Goal: Transaction & Acquisition: Purchase product/service

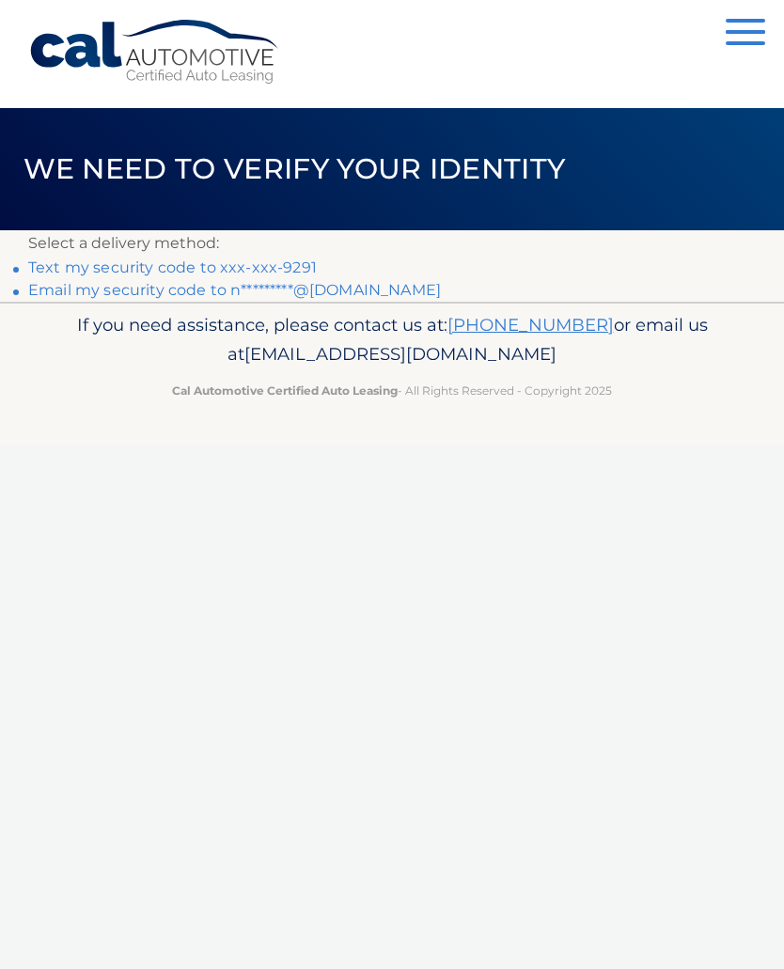
click at [335, 297] on link "Email my security code to n*********@[DOMAIN_NAME]" at bounding box center [234, 290] width 413 height 18
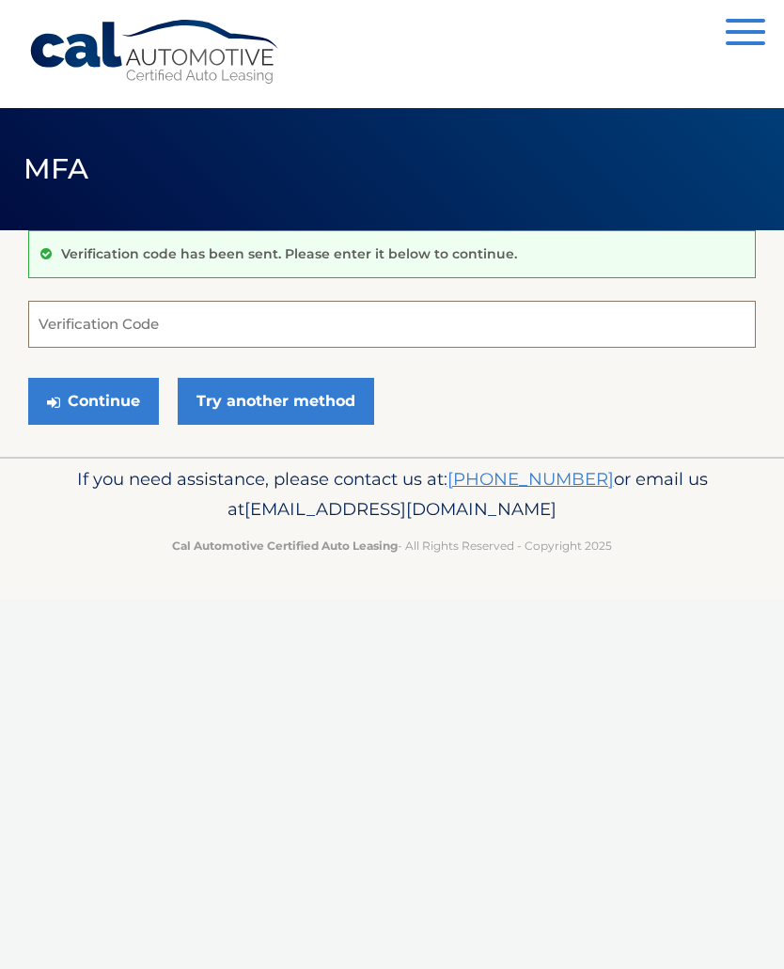
click at [220, 320] on input "Verification Code" at bounding box center [392, 324] width 728 height 47
type input "316961"
click at [101, 385] on button "Continue" at bounding box center [93, 401] width 131 height 47
click at [107, 406] on button "Continue" at bounding box center [93, 401] width 131 height 47
click at [263, 414] on link "Try another method" at bounding box center [276, 401] width 196 height 47
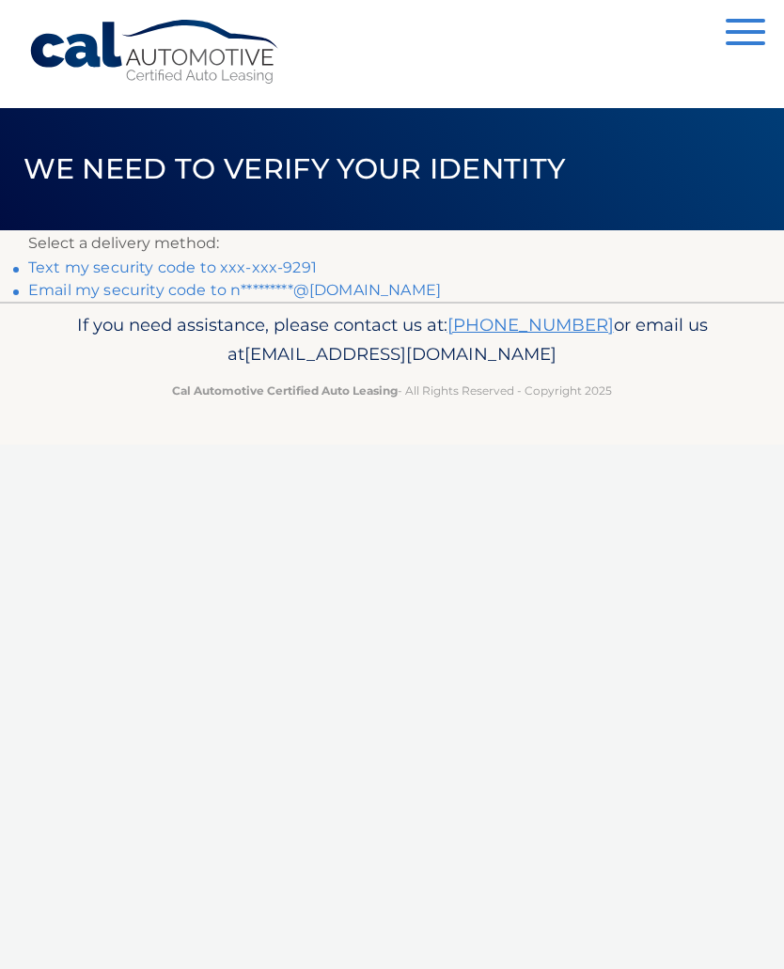
click at [213, 298] on link "Email my security code to n*********@yahoo.com" at bounding box center [234, 290] width 413 height 18
click at [369, 298] on link "Email my security code to n*********@[DOMAIN_NAME]" at bounding box center [234, 290] width 413 height 18
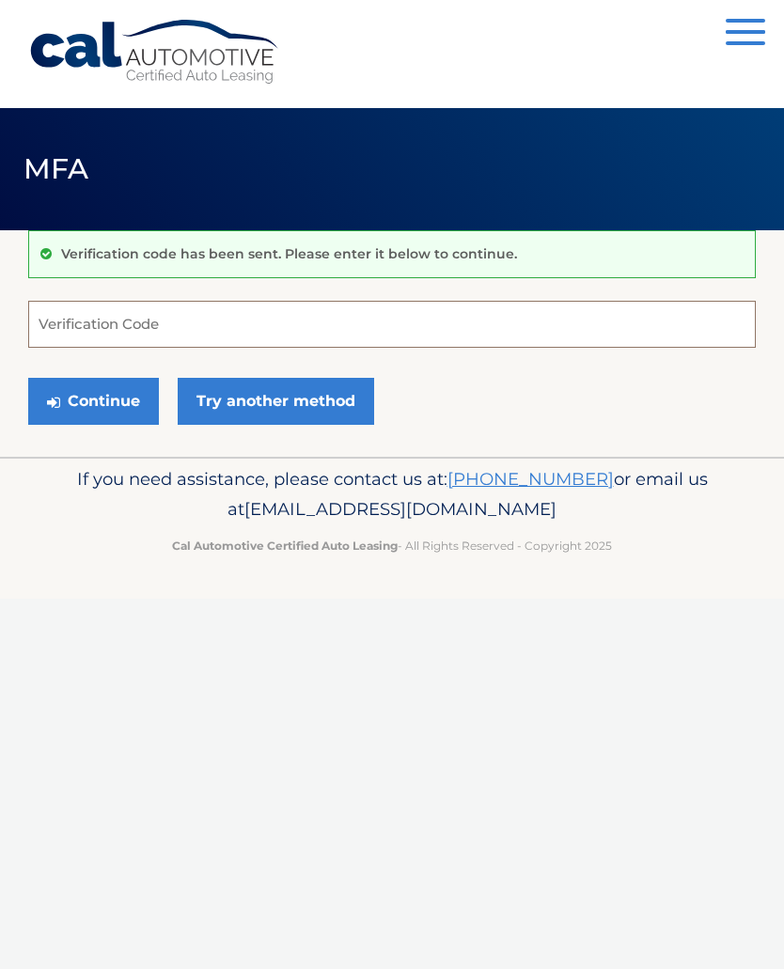
click at [183, 320] on input "Verification Code" at bounding box center [392, 324] width 728 height 47
type input "3"
type input "838864"
click at [104, 385] on button "Continue" at bounding box center [93, 401] width 131 height 47
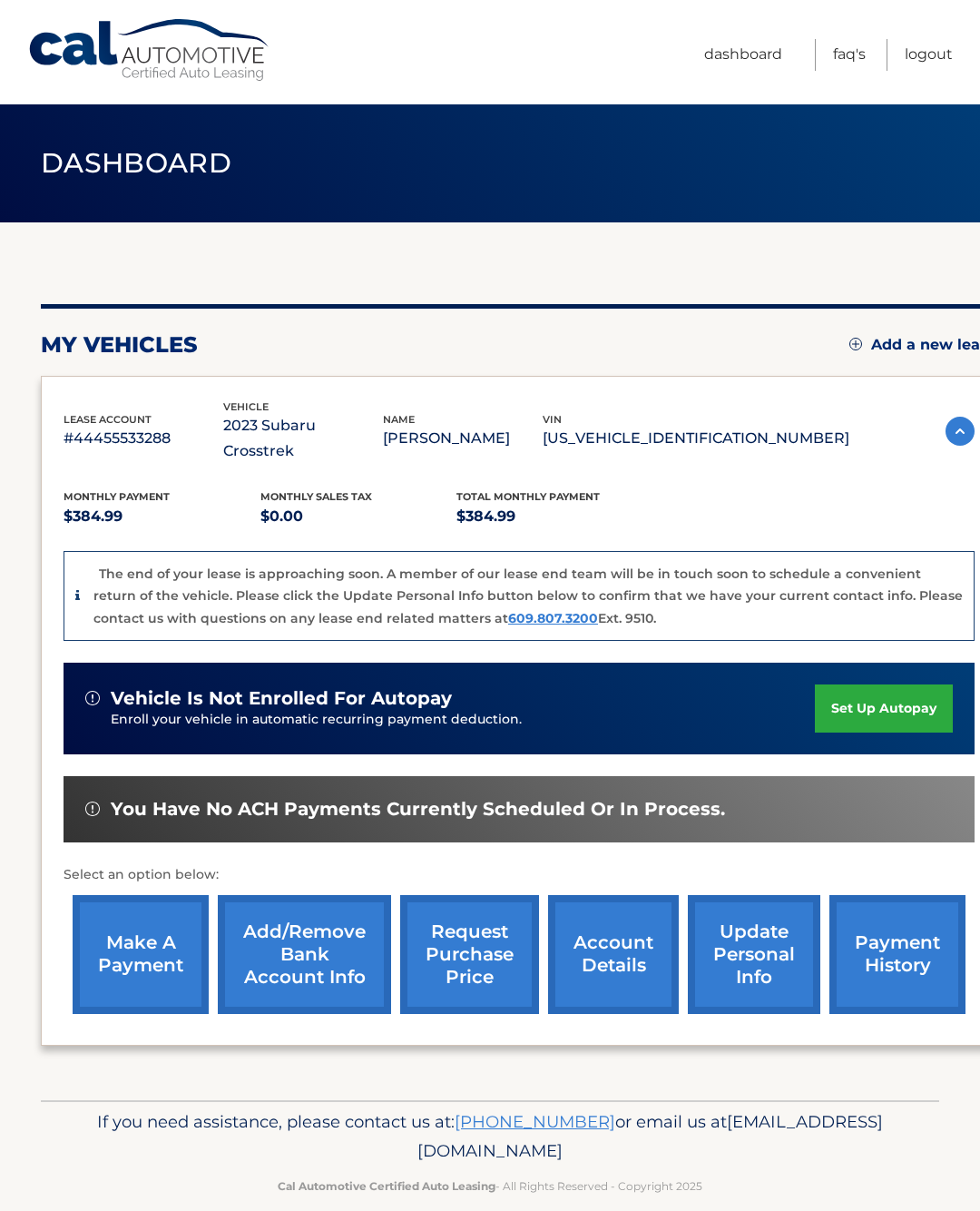
click at [129, 934] on link "make a payment" at bounding box center [140, 954] width 136 height 119
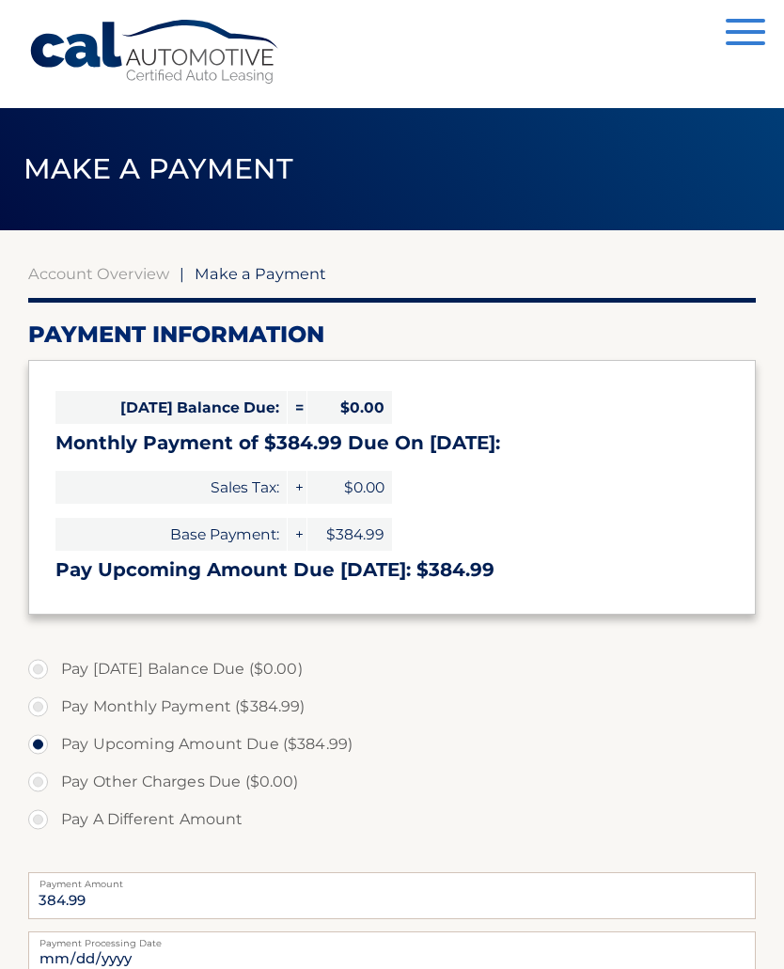
select select "NDJhMDJmOGYtNzY2YS00N2FlLTljN2EtOTUyOTM3Mjc0ZTQz"
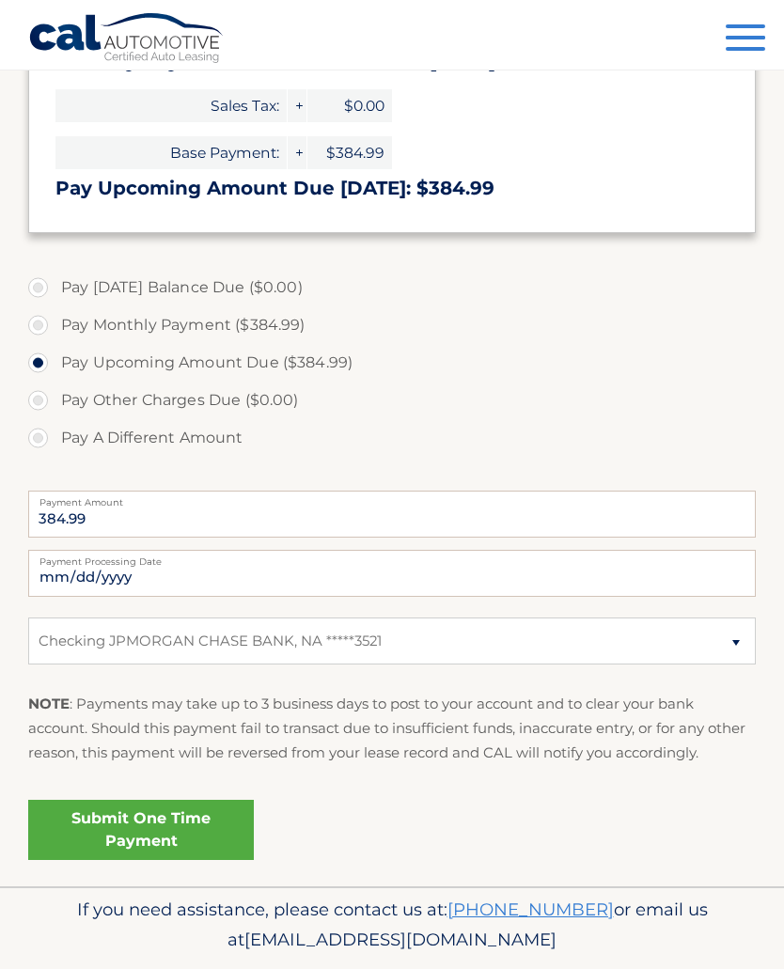
scroll to position [402, 0]
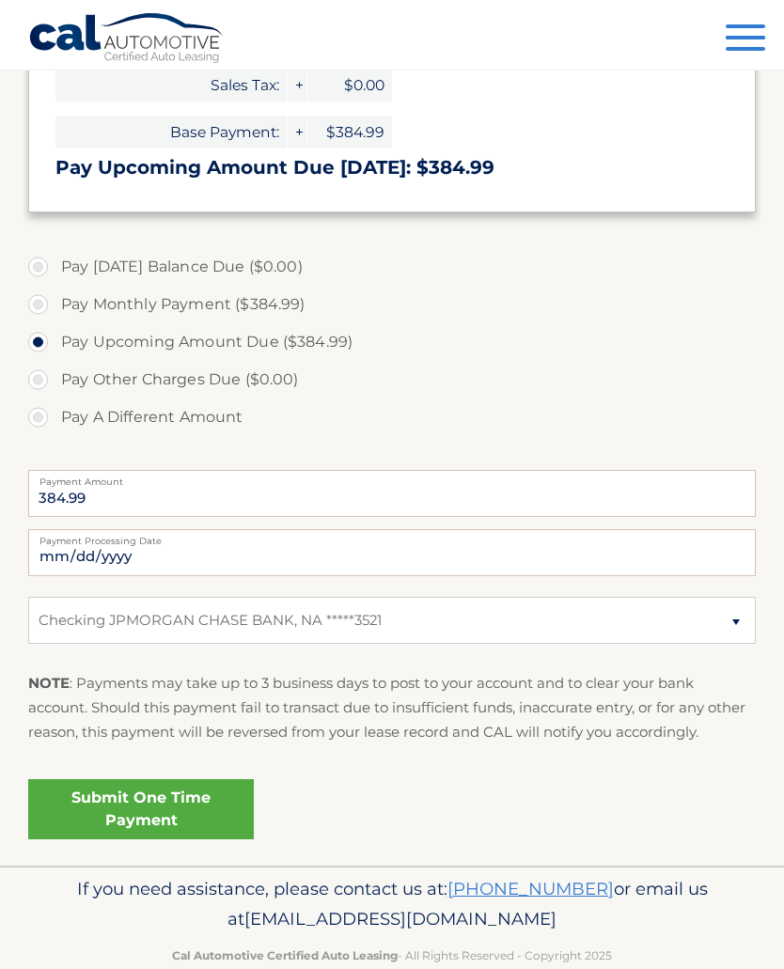
click at [146, 790] on link "Submit One Time Payment" at bounding box center [141, 809] width 226 height 60
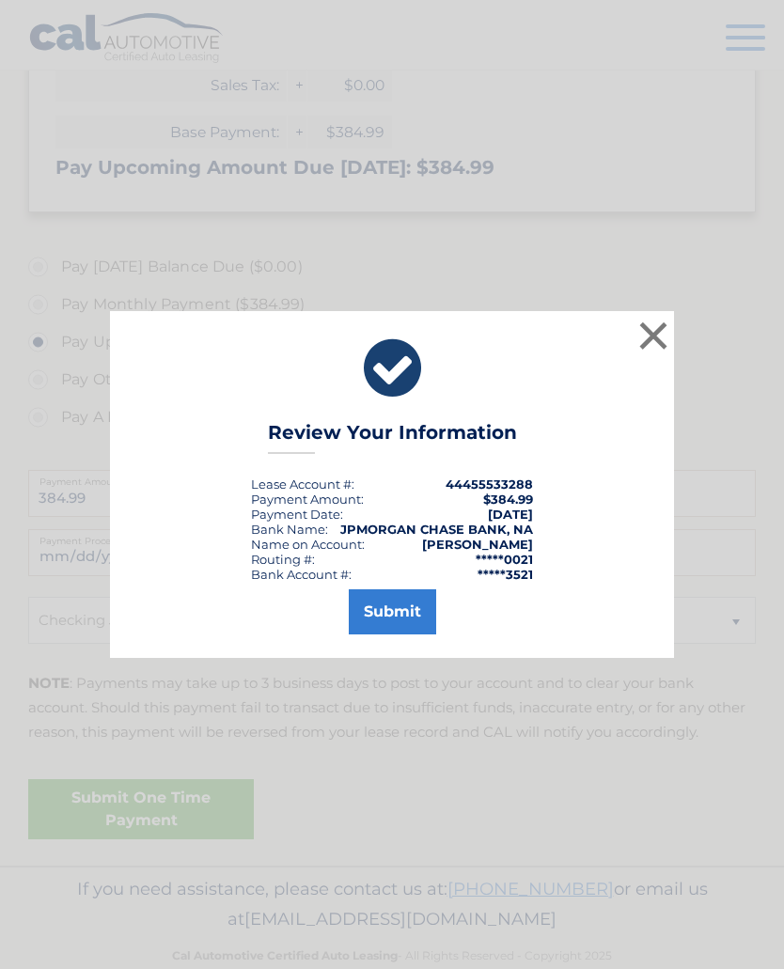
click at [384, 620] on button "Submit" at bounding box center [392, 611] width 87 height 45
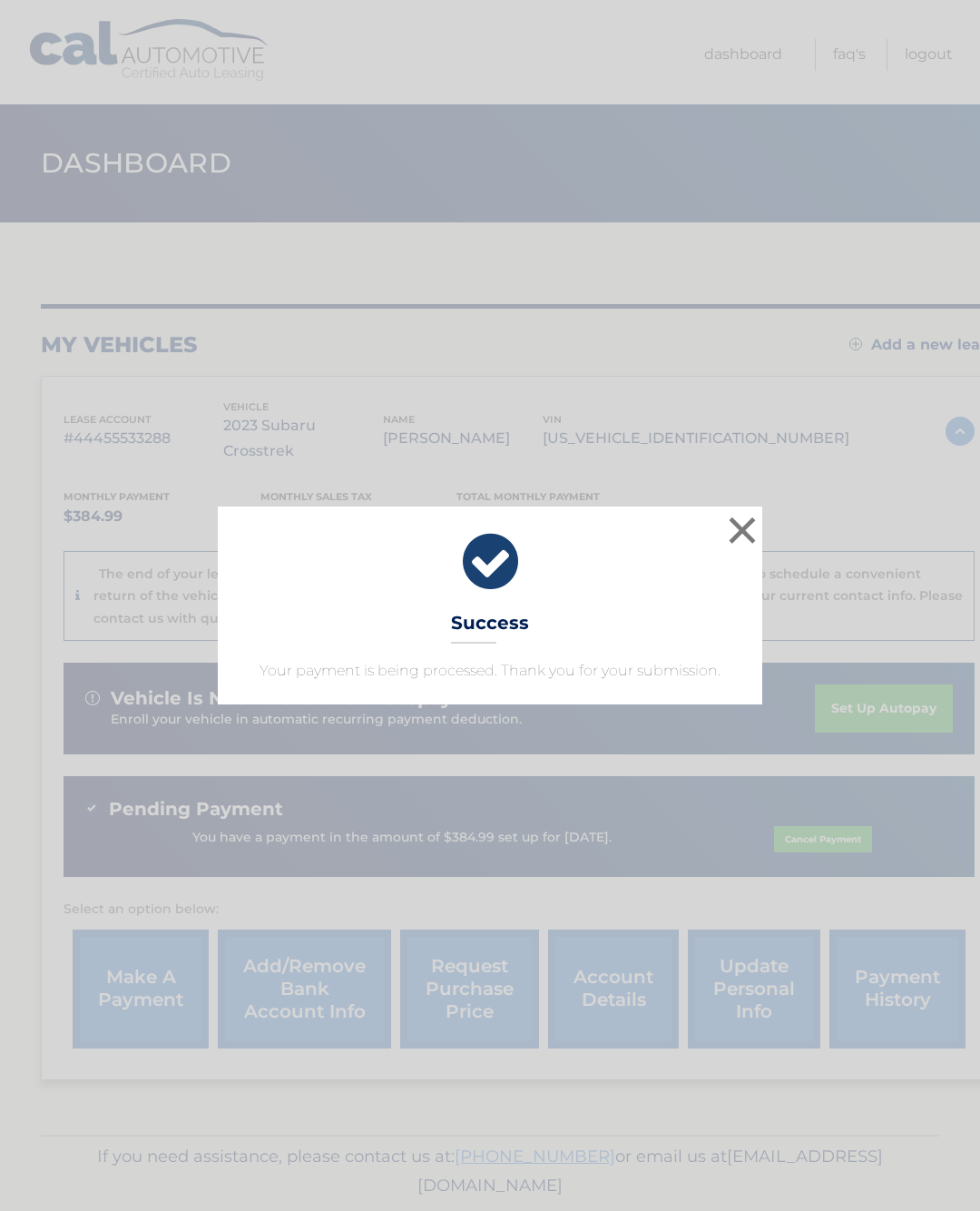
click at [742, 523] on button "×" at bounding box center [742, 530] width 37 height 37
